Goal: Task Accomplishment & Management: Manage account settings

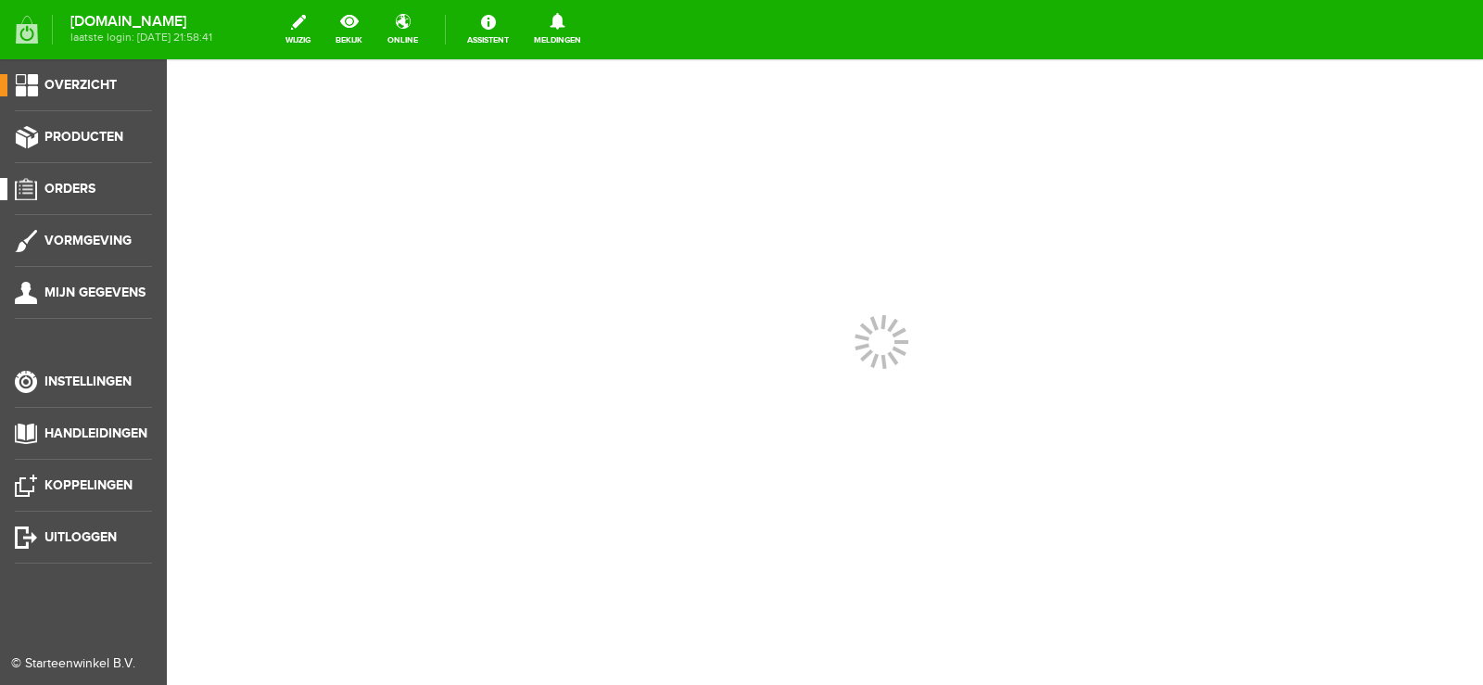
click at [69, 186] on span "Orders" at bounding box center [69, 189] width 51 height 16
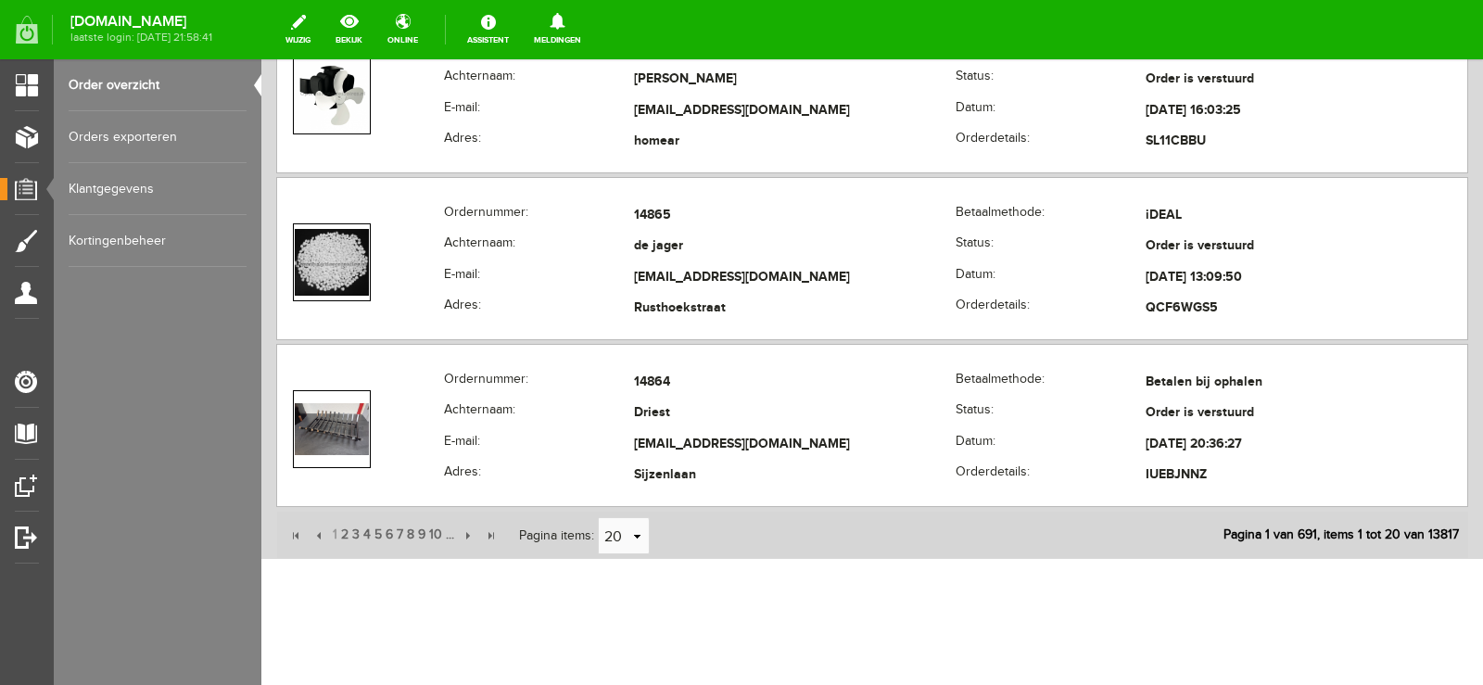
scroll to position [3315, 0]
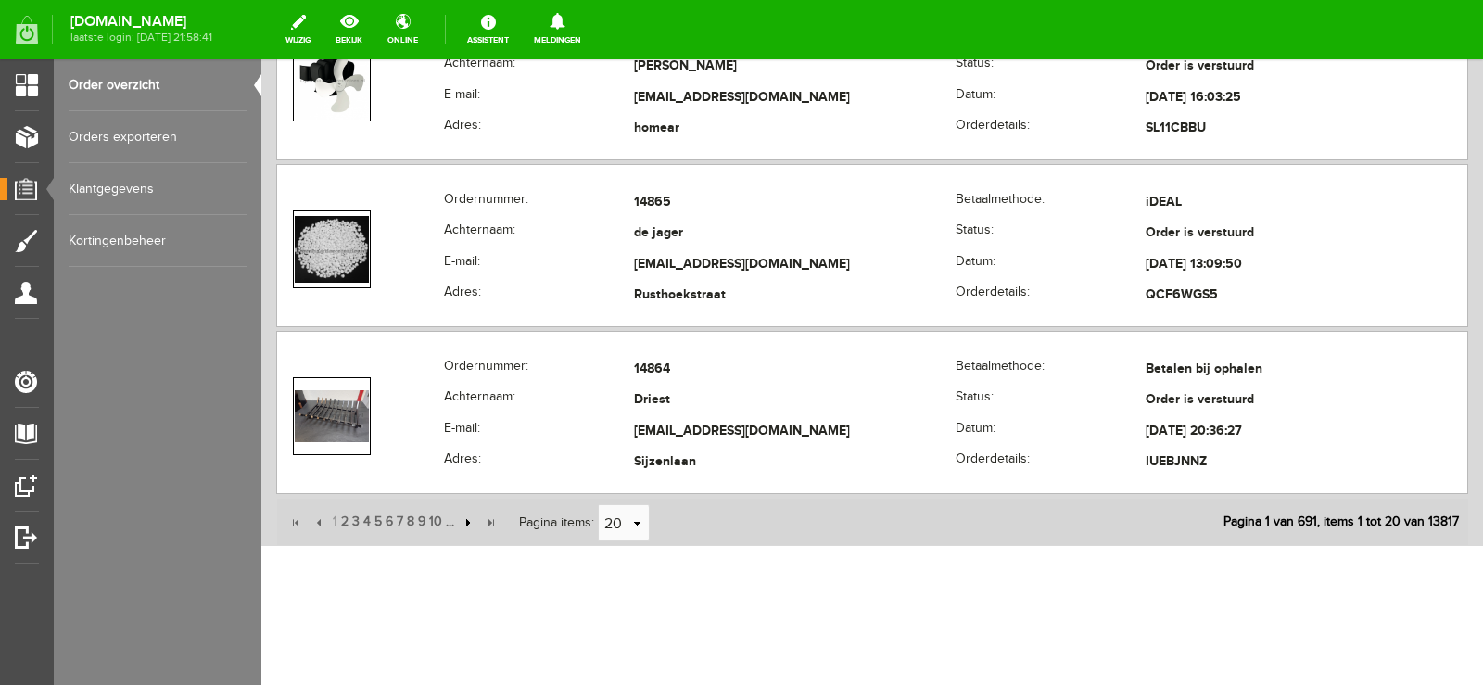
click at [464, 521] on input "button" at bounding box center [466, 522] width 20 height 20
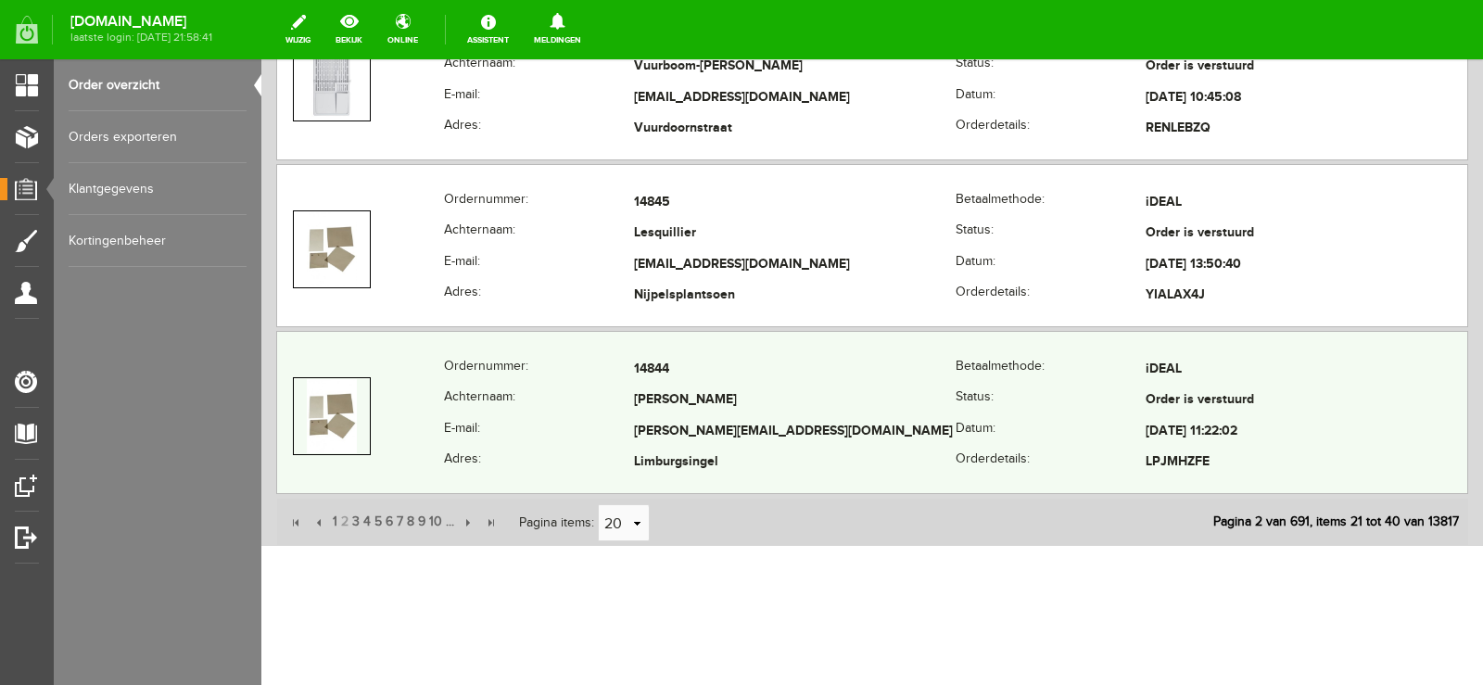
click at [875, 423] on td "[PERSON_NAME][EMAIL_ADDRESS][DOMAIN_NAME]" at bounding box center [795, 432] width 322 height 32
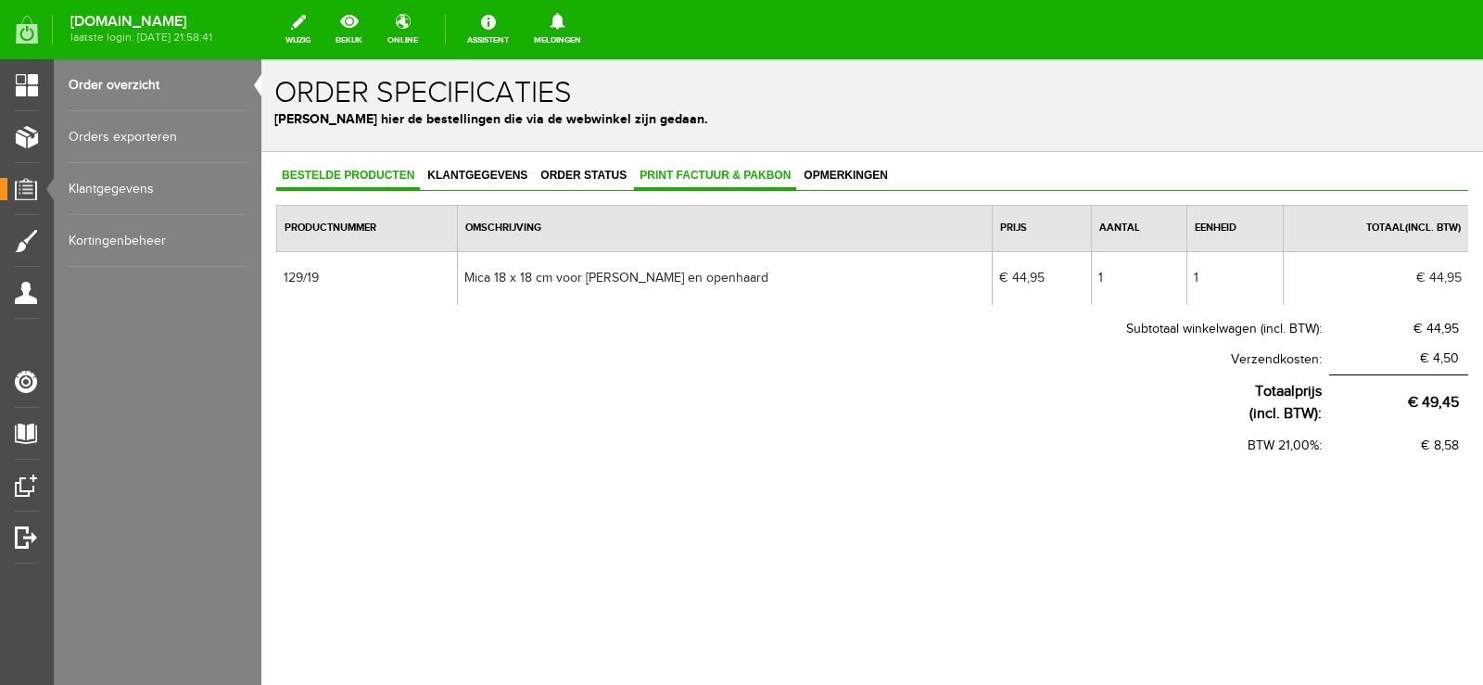
click at [730, 178] on span "Print factuur & pakbon" at bounding box center [715, 175] width 162 height 13
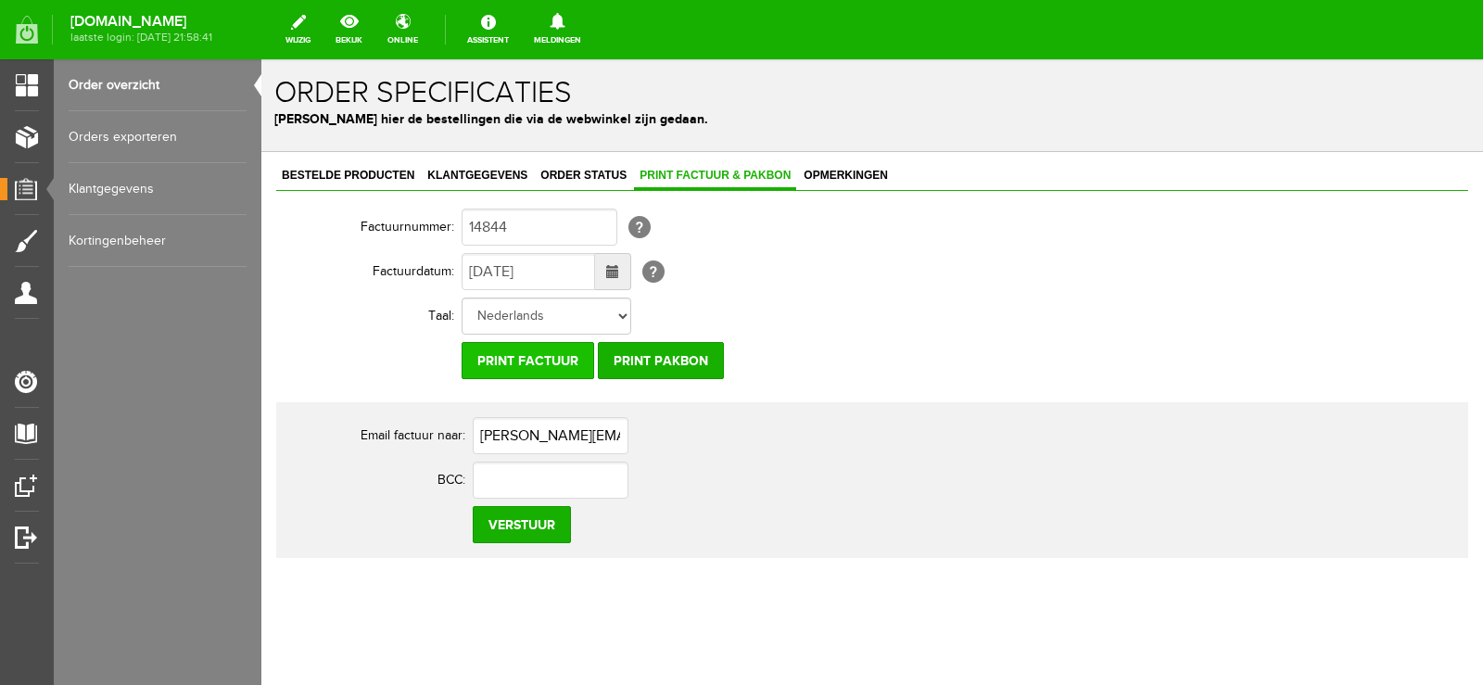
click at [549, 368] on input "Print factuur" at bounding box center [527, 360] width 133 height 37
click at [602, 175] on span "Order status" at bounding box center [583, 175] width 97 height 13
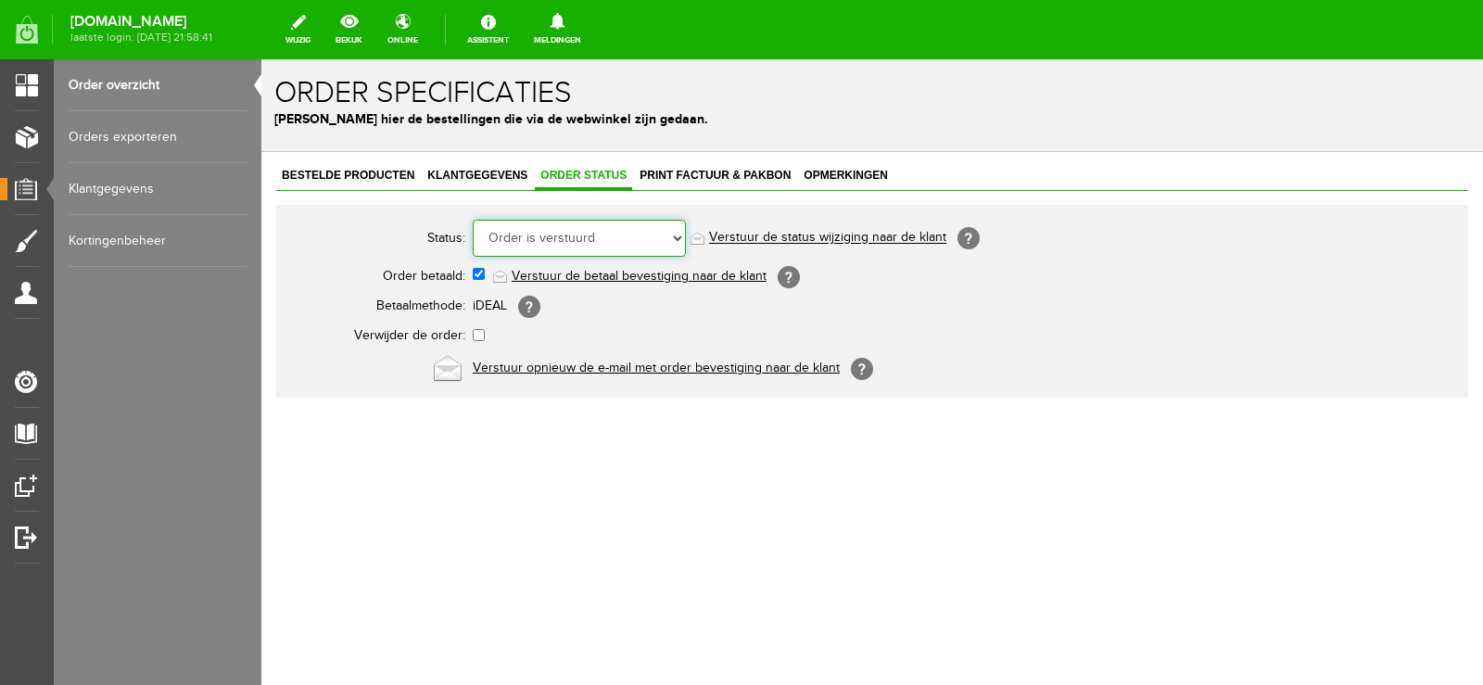
click at [675, 234] on select "Order niet afgerond Nieuw Order in behandeling Wacht op leverancier Wacht op be…" at bounding box center [579, 238] width 213 height 37
select select "15"
click at [473, 220] on select "Order niet afgerond Nieuw Order in behandeling Wacht op leverancier Wacht op be…" at bounding box center [579, 238] width 213 height 37
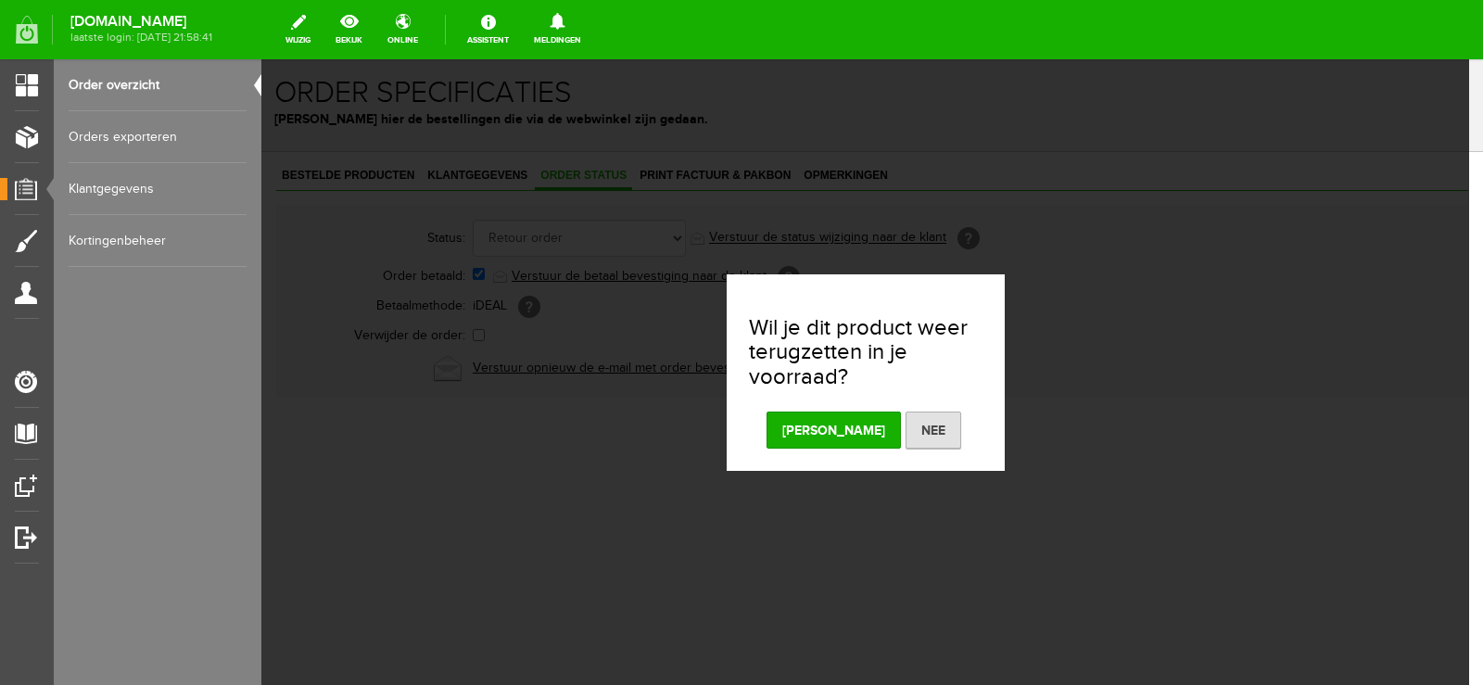
click at [835, 427] on button "[PERSON_NAME]" at bounding box center [833, 429] width 134 height 37
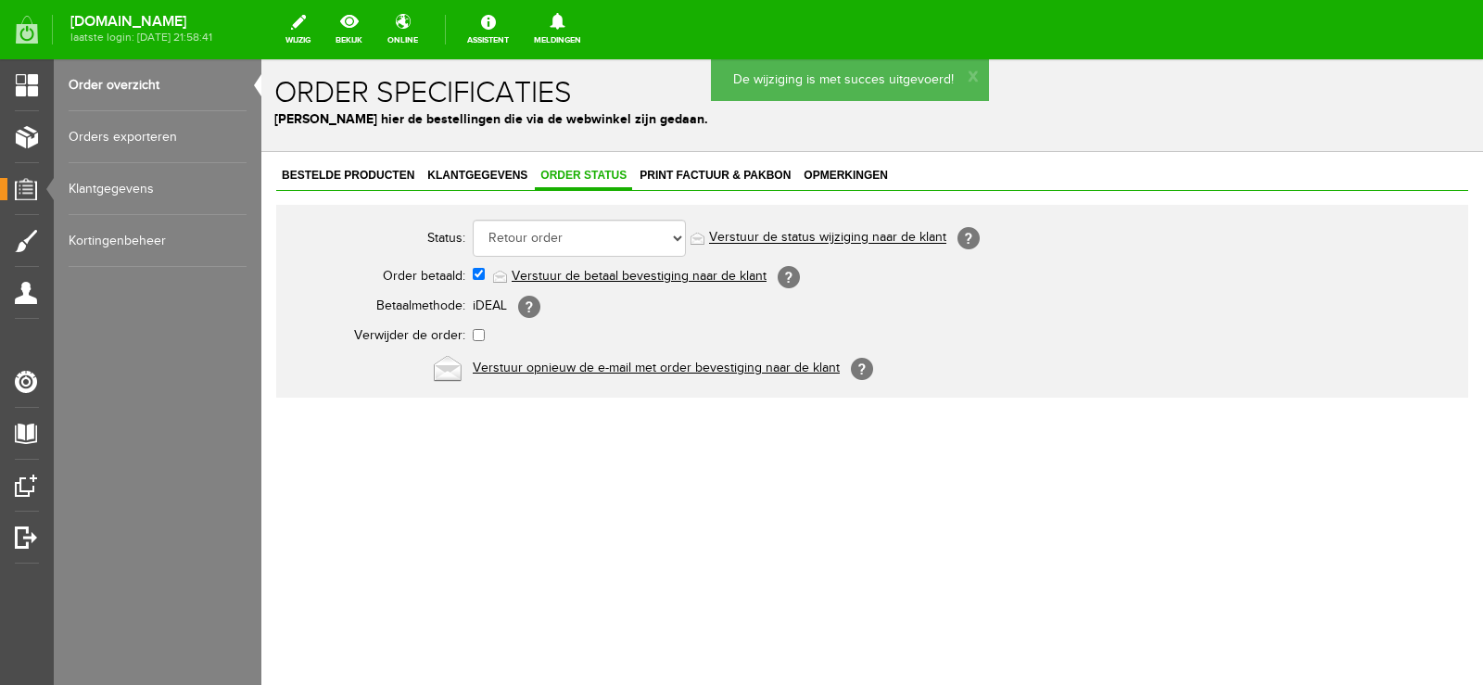
click at [867, 236] on link "Verstuur de status wijziging naar de klant" at bounding box center [827, 238] width 237 height 15
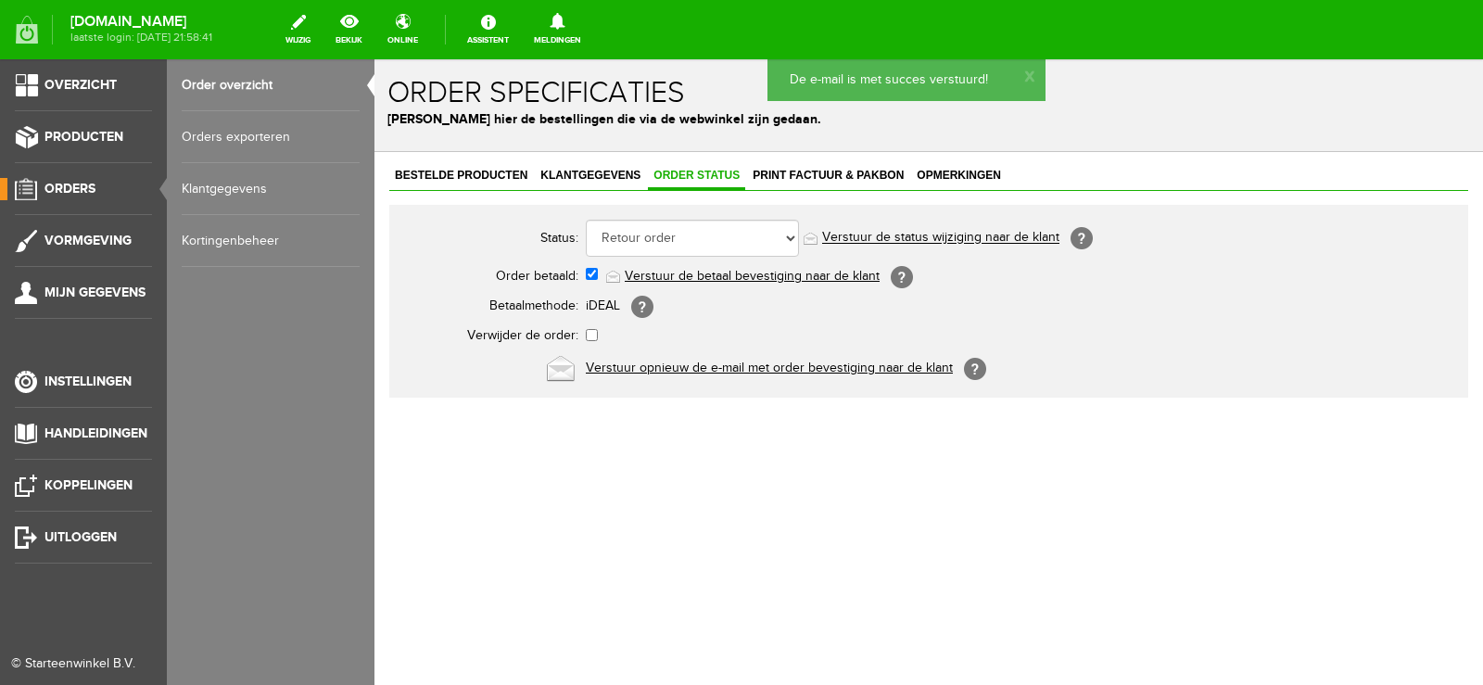
click at [79, 183] on span "Orders" at bounding box center [69, 189] width 51 height 16
